Goal: Find specific page/section: Find specific page/section

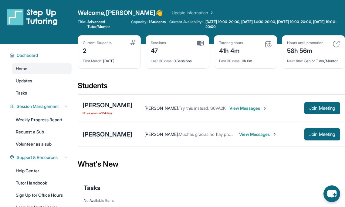
click at [118, 135] on div "[PERSON_NAME]" at bounding box center [108, 134] width 50 height 9
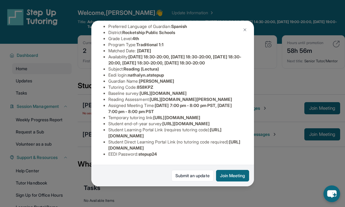
scroll to position [68, 221]
drag, startPoint x: 108, startPoint y: 90, endPoint x: 253, endPoint y: 101, distance: 145.0
click at [253, 101] on div "[PERSON_NAME] Guardian: [PERSON_NAME] Student Information [URL][DOMAIN_NAME] Pr…" at bounding box center [172, 104] width 163 height 166
copy span "[URL][DOMAIN_NAME]"
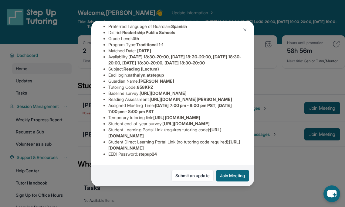
click at [150, 102] on span "[URL][DOMAIN_NAME][PERSON_NAME]" at bounding box center [191, 99] width 83 height 5
drag, startPoint x: 153, startPoint y: 59, endPoint x: 241, endPoint y: 68, distance: 88.6
click at [241, 96] on li "Reading Assessment : [URL][DOMAIN_NAME][PERSON_NAME]" at bounding box center [175, 99] width 134 height 6
copy span "[URL][DOMAIN_NAME][PERSON_NAME]"
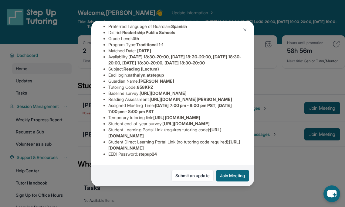
click at [241, 96] on li "Reading Assessment : [URL][DOMAIN_NAME][PERSON_NAME]" at bounding box center [175, 99] width 134 height 6
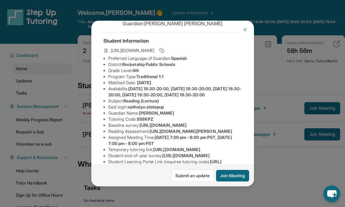
scroll to position [21, 0]
click at [164, 50] on icon at bounding box center [161, 50] width 5 height 5
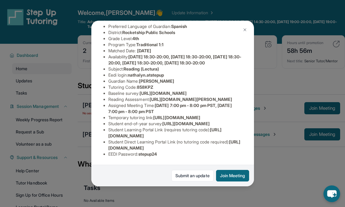
scroll to position [81, 0]
drag, startPoint x: 131, startPoint y: 52, endPoint x: 177, endPoint y: 52, distance: 46.5
click at [177, 72] on li "Eedi login : nathalyn.atstepup" at bounding box center [175, 75] width 134 height 6
copy span "nathalyn.atstepup"
click at [144, 78] on li "Guardian Name : [PERSON_NAME]" at bounding box center [175, 81] width 134 height 6
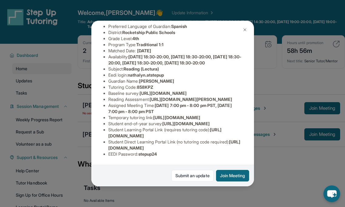
scroll to position [120, 0]
click at [149, 154] on span "stepup24" at bounding box center [148, 153] width 19 height 5
copy span "stepup24"
click at [131, 130] on li "Student Learning Portal Link (requires tutoring code) : [URL][DOMAIN_NAME]" at bounding box center [175, 133] width 134 height 12
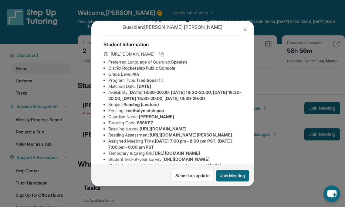
scroll to position [0, 0]
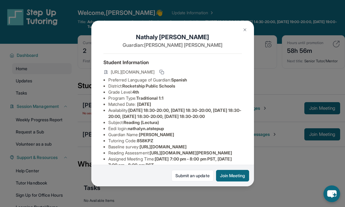
click at [171, 79] on li "Preferred Language of Guardian: Spanish" at bounding box center [175, 80] width 134 height 6
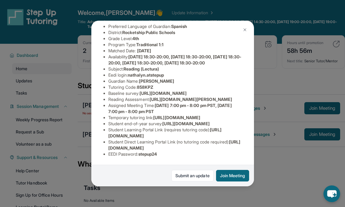
scroll to position [119, 0]
click at [245, 30] on img at bounding box center [245, 29] width 5 height 5
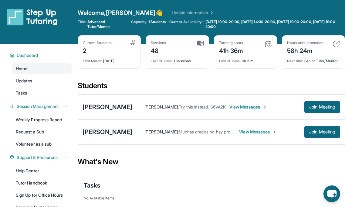
click at [120, 131] on div "[PERSON_NAME]" at bounding box center [108, 132] width 50 height 9
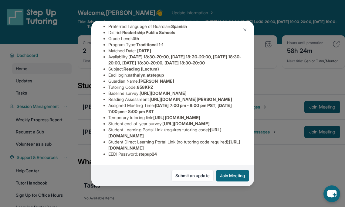
scroll to position [120, 0]
click at [289, 91] on div "[PERSON_NAME] Guardian: [PERSON_NAME] Student Information [URL][DOMAIN_NAME] Pr…" at bounding box center [172, 103] width 345 height 207
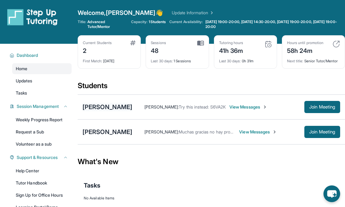
click at [104, 108] on div "[PERSON_NAME]" at bounding box center [108, 107] width 50 height 9
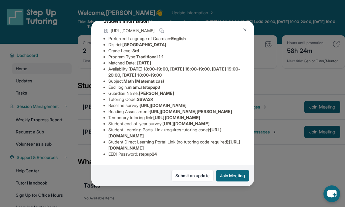
scroll to position [103, 0]
click at [282, 108] on div "Mia Martinez Guardian: Maria Burgos Student Information https://student-portal.…" at bounding box center [172, 103] width 345 height 207
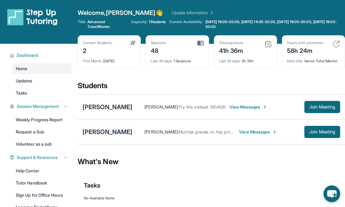
click at [95, 131] on div "[PERSON_NAME]" at bounding box center [108, 132] width 50 height 9
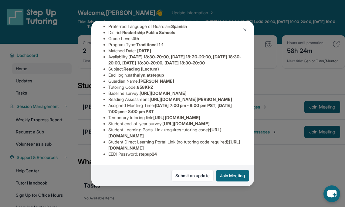
scroll to position [119, 0]
click at [292, 104] on div "[PERSON_NAME] Guardian: [PERSON_NAME] Student Information [URL][DOMAIN_NAME] Pr…" at bounding box center [172, 103] width 345 height 207
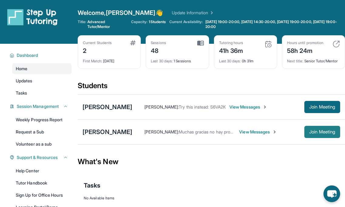
click at [320, 135] on button "Join Meeting" at bounding box center [323, 132] width 36 height 12
